Goal: Task Accomplishment & Management: Use online tool/utility

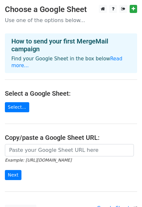
click at [19, 106] on main "Choose a Google Sheet Use one of the options below... How to send your first Me…" at bounding box center [71, 110] width 142 height 210
click at [17, 102] on link "Select..." at bounding box center [17, 107] width 24 height 10
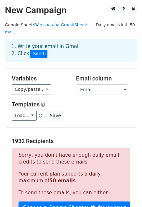
click at [88, 84] on select "Tân [PERSON_NAME] K21 Email Email Sent" at bounding box center [102, 89] width 52 height 10
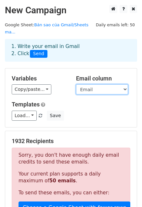
click at [88, 84] on select "Tân [PERSON_NAME] K21 Email Email Sent" at bounding box center [102, 89] width 52 height 10
